Goal: Task Accomplishment & Management: Use online tool/utility

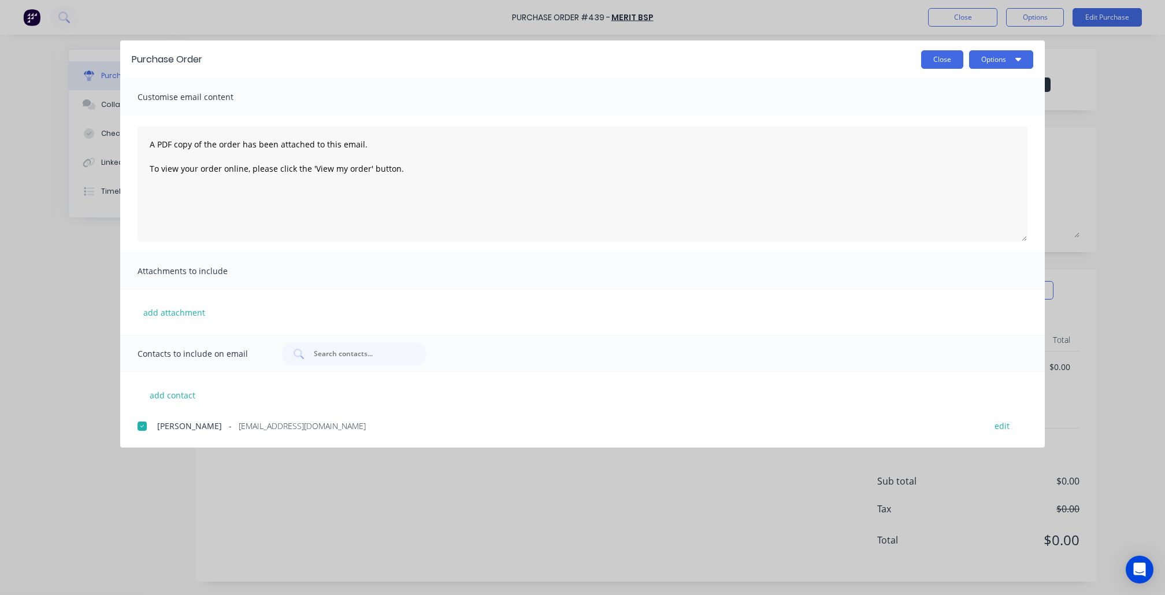
click at [943, 67] on button "Close" at bounding box center [942, 59] width 42 height 18
type textarea "x"
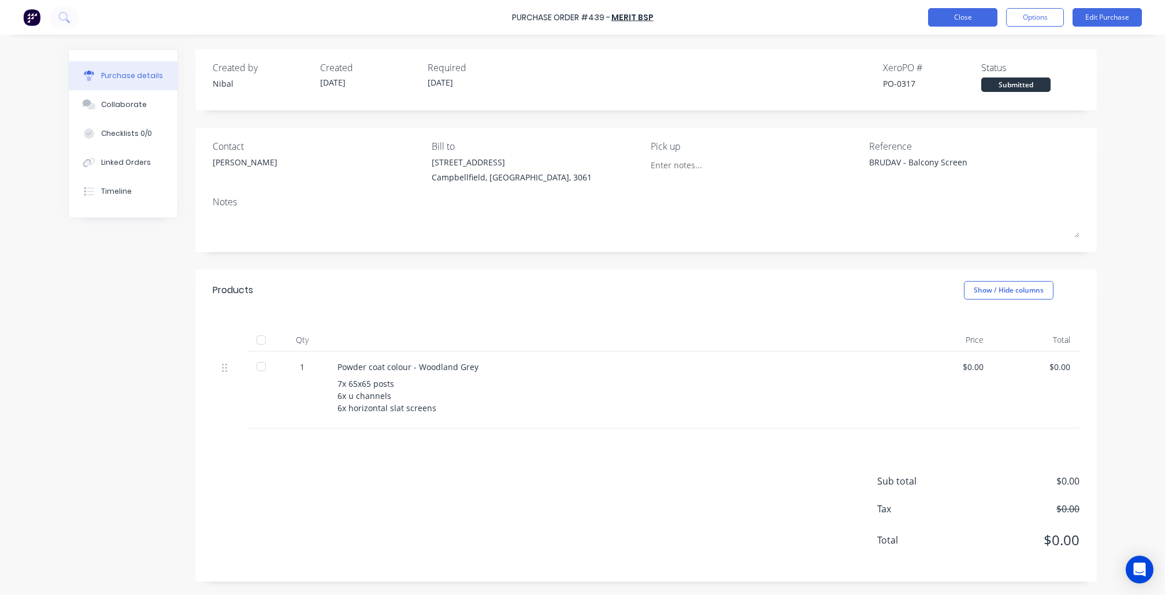
click at [949, 24] on button "Close" at bounding box center [962, 17] width 69 height 18
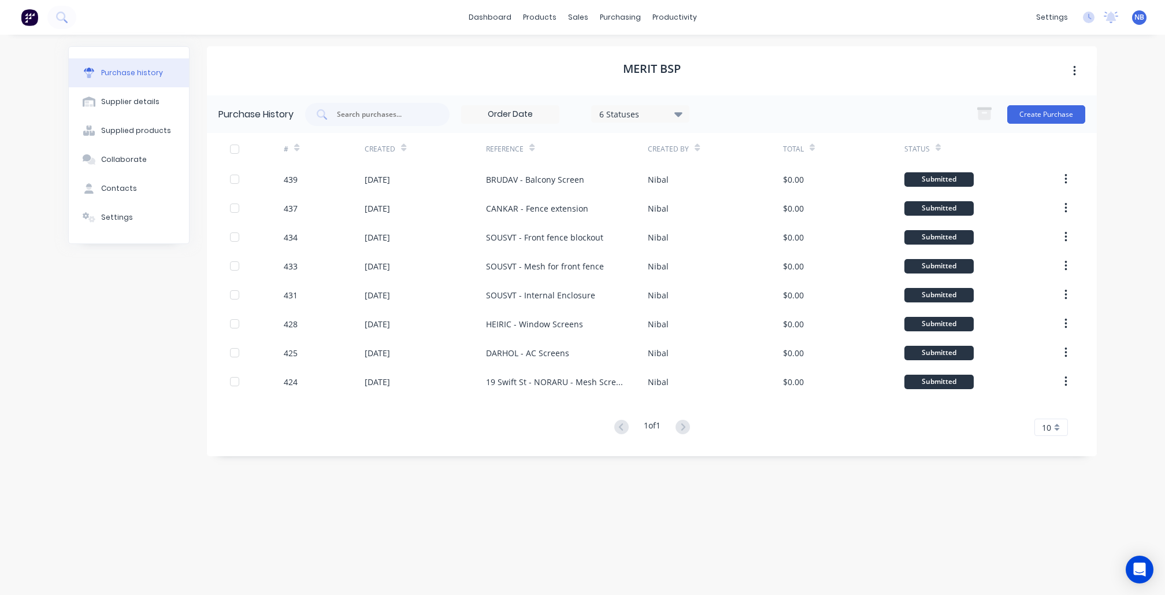
click at [35, 18] on img at bounding box center [29, 17] width 17 height 17
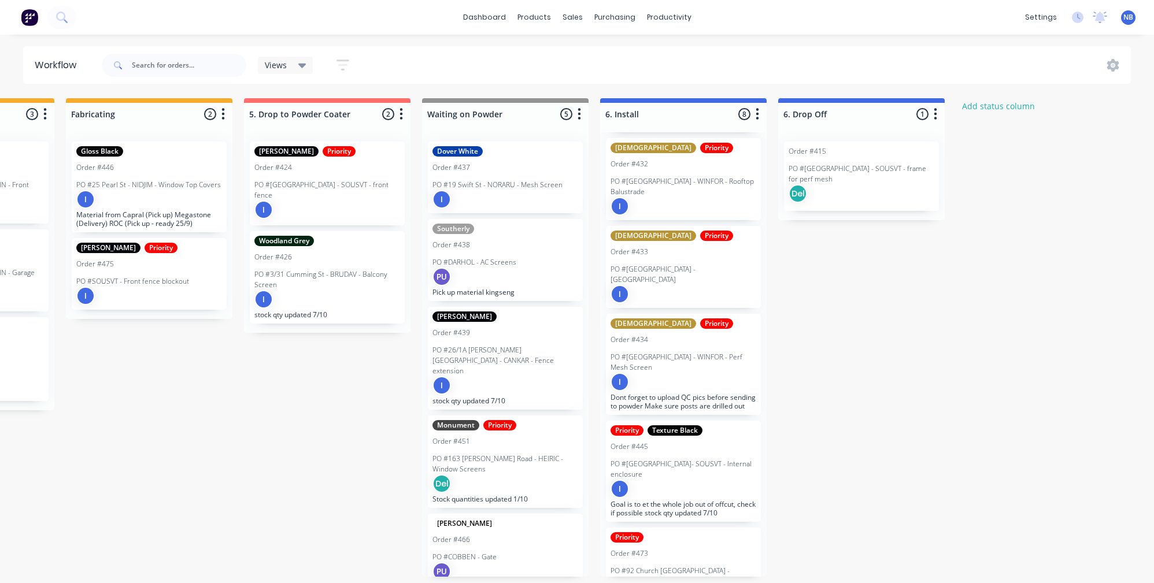
scroll to position [5, 1205]
click at [714, 480] on div "I" at bounding box center [683, 489] width 146 height 18
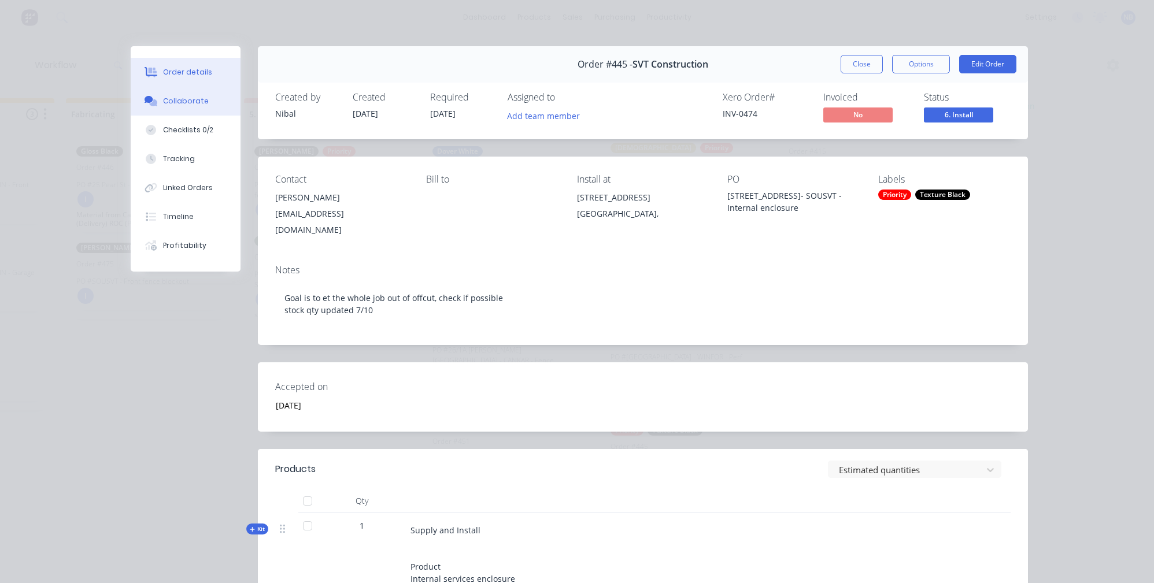
click at [183, 105] on div "Collaborate" at bounding box center [186, 101] width 46 height 10
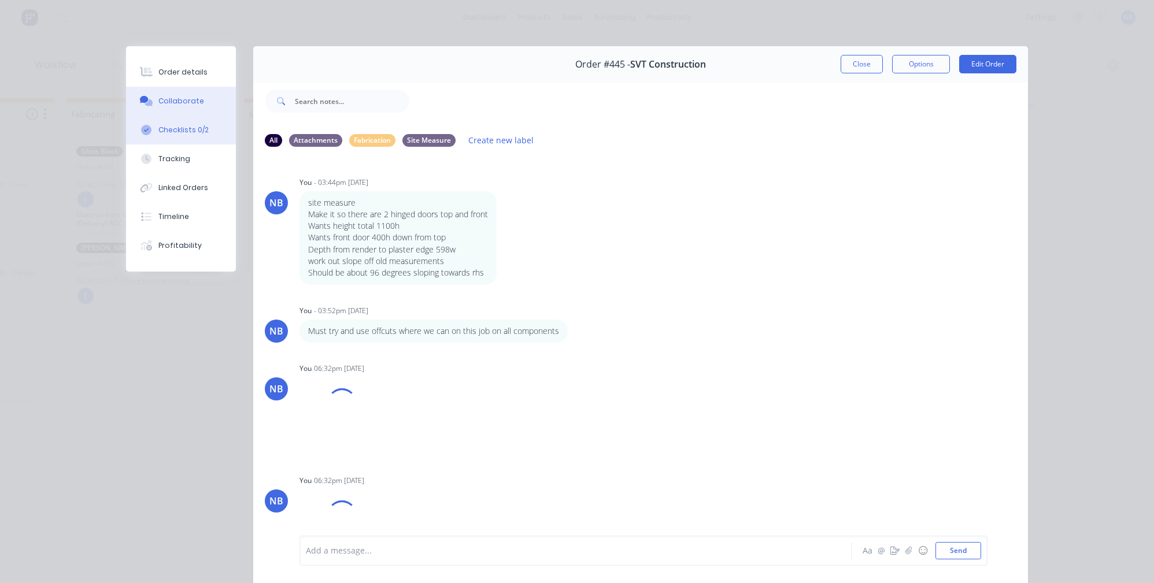
click at [173, 142] on button "Checklists 0/2" at bounding box center [181, 130] width 110 height 29
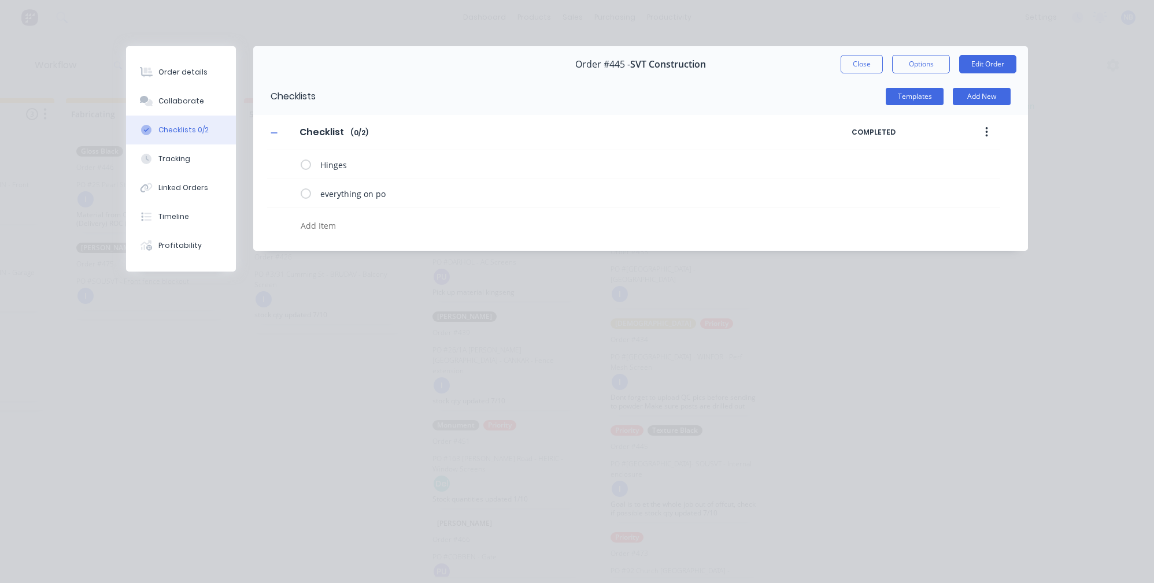
click at [350, 220] on div at bounding box center [523, 222] width 513 height 29
click at [347, 220] on div at bounding box center [523, 222] width 513 height 29
click at [343, 224] on textarea at bounding box center [529, 225] width 467 height 16
type textarea "x"
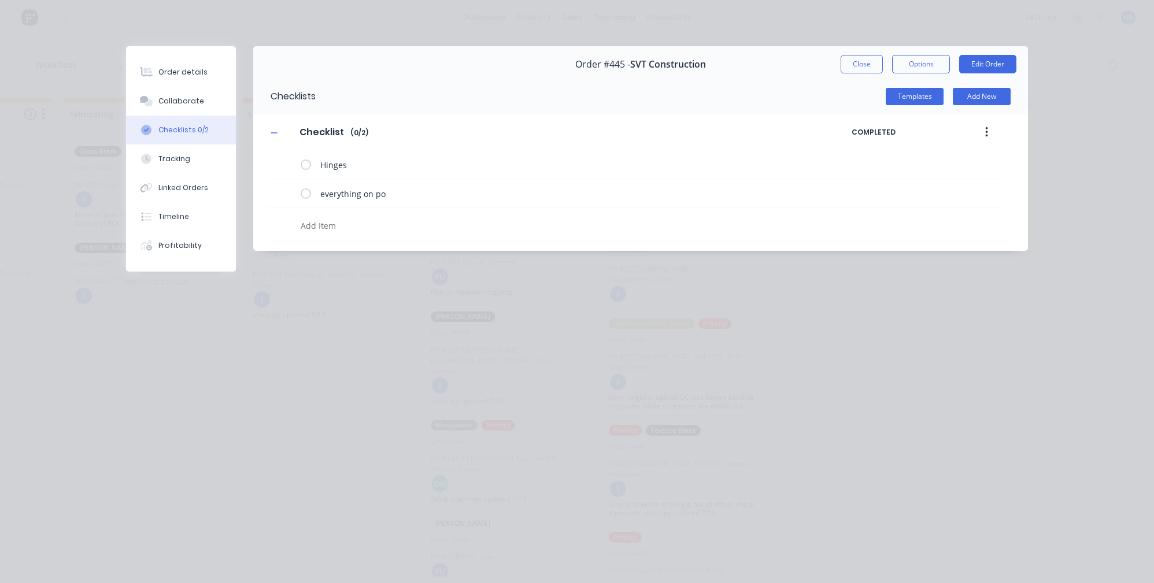
type textarea "b"
type textarea "x"
type textarea "bl"
type textarea "x"
type textarea "bla"
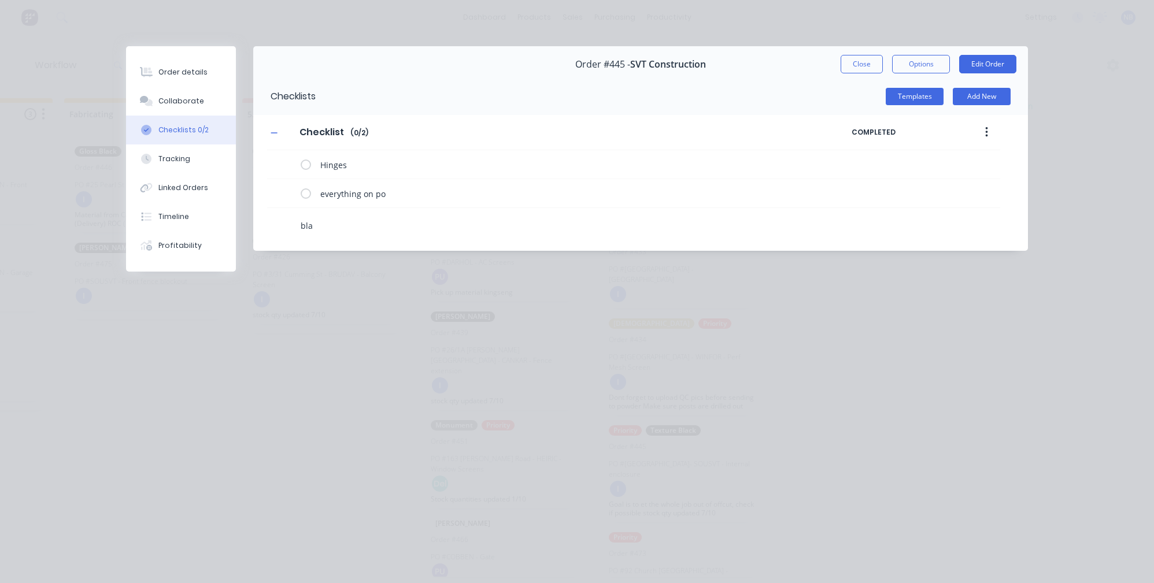
type textarea "x"
type textarea "blan"
type textarea "x"
type textarea "blank"
type textarea "x"
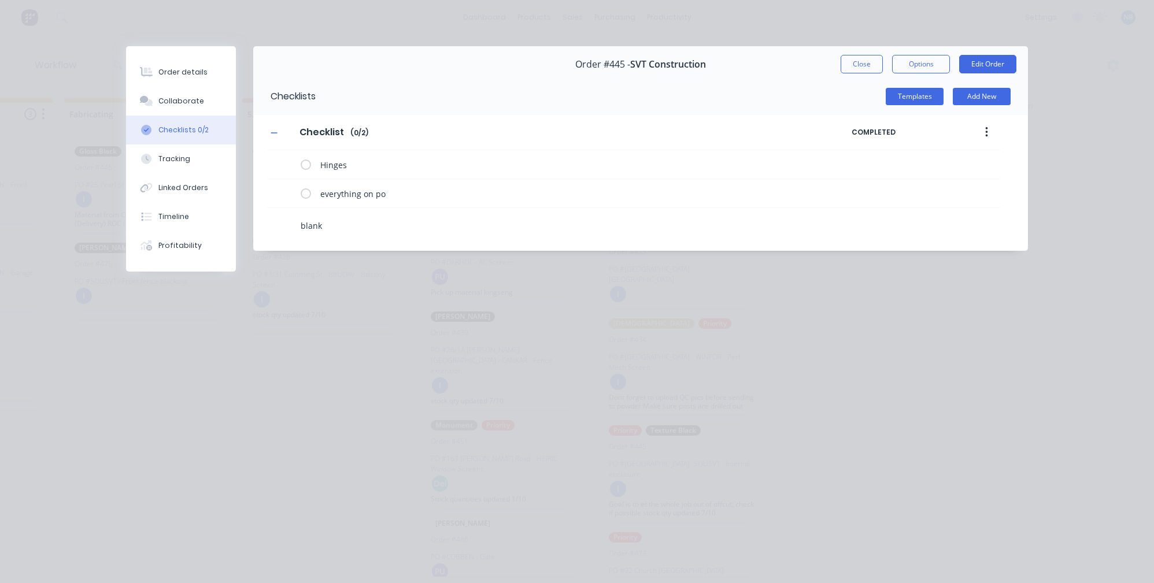
type textarea "blanke"
type textarea "x"
type textarea "blanket"
type textarea "x"
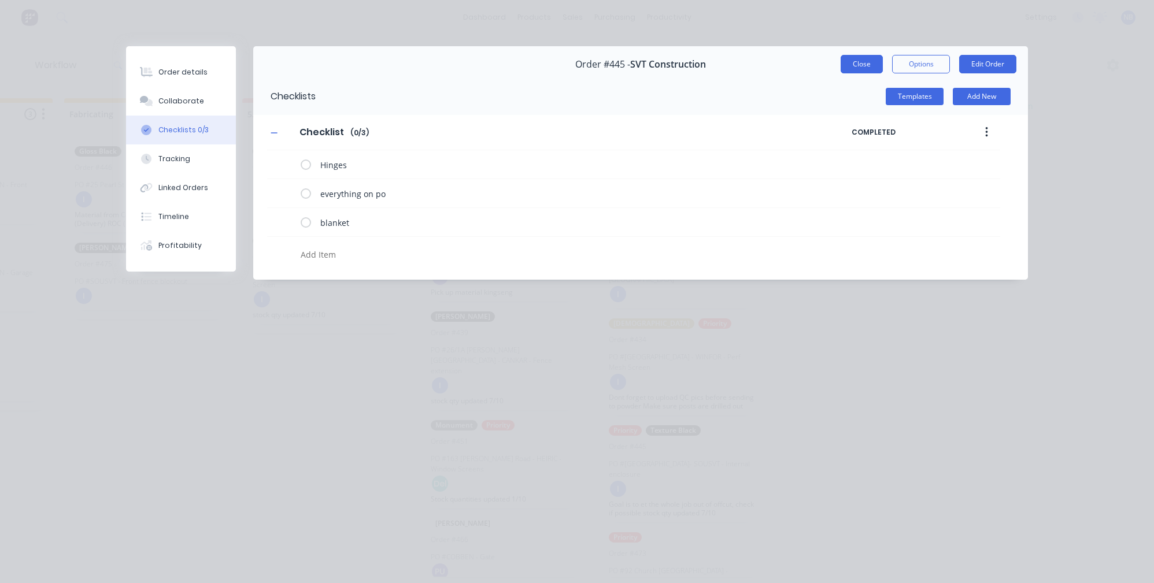
type textarea "x"
click at [870, 59] on button "Close" at bounding box center [861, 64] width 42 height 18
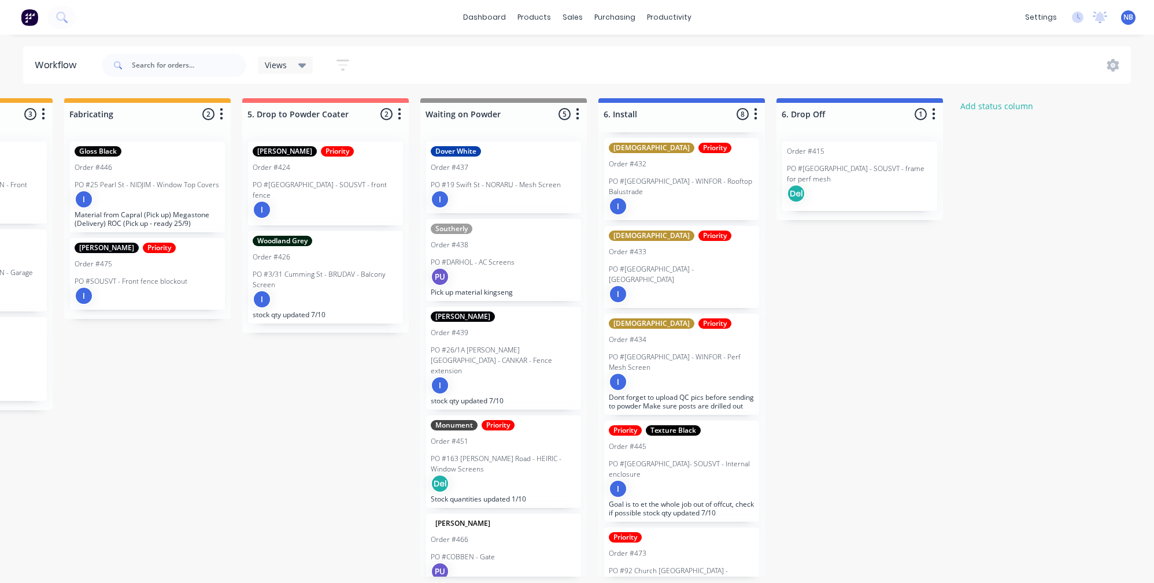
click at [988, 404] on div "Submitted 0 Status colour #273444 hex #273444 Save Cancel Summaries Total order…" at bounding box center [0, 337] width 2430 height 479
